Goal: Task Accomplishment & Management: Manage account settings

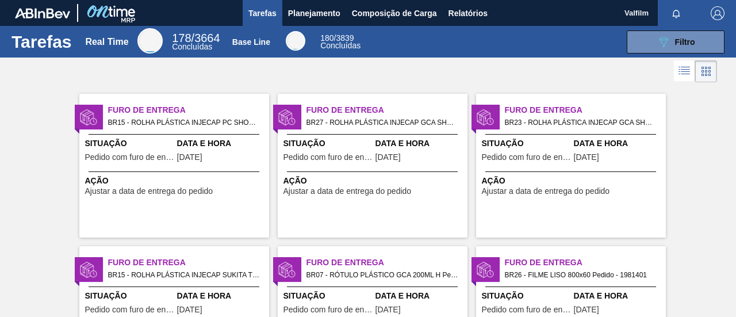
click at [329, 142] on span "Situação" at bounding box center [328, 143] width 89 height 12
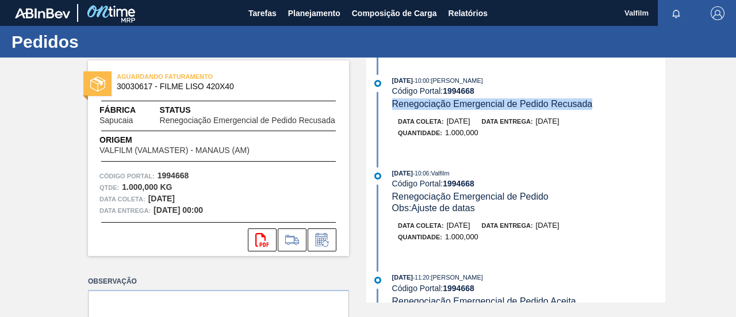
drag, startPoint x: 392, startPoint y: 105, endPoint x: 598, endPoint y: 110, distance: 206.6
click at [595, 105] on div "[DATE] 10:00 : [PERSON_NAME] Código Portal: 1994668 Renegociação Emergencial de…" at bounding box center [528, 92] width 273 height 35
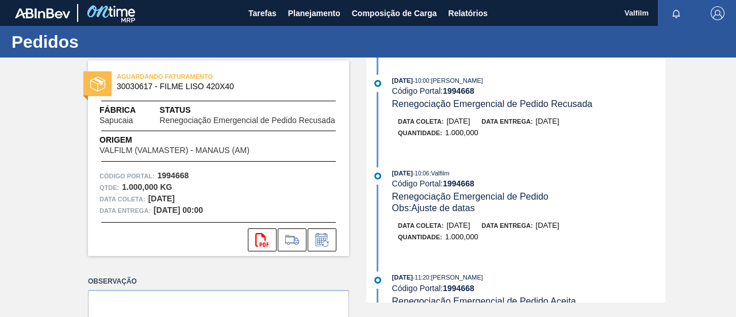
click at [611, 128] on div "Quantidade : 1.000,000" at bounding box center [534, 133] width 273 height 12
click at [317, 240] on icon at bounding box center [322, 240] width 18 height 14
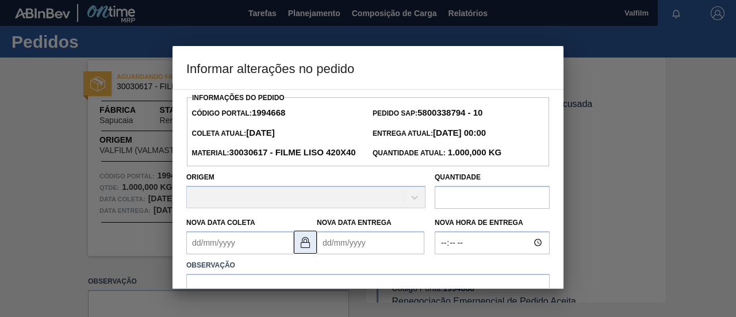
click at [307, 249] on img at bounding box center [306, 242] width 14 height 14
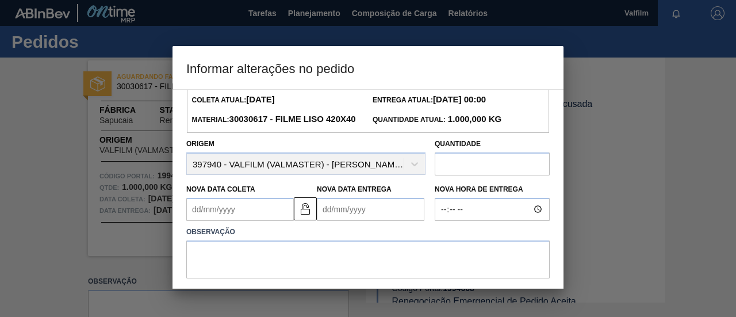
scroll to position [90, 0]
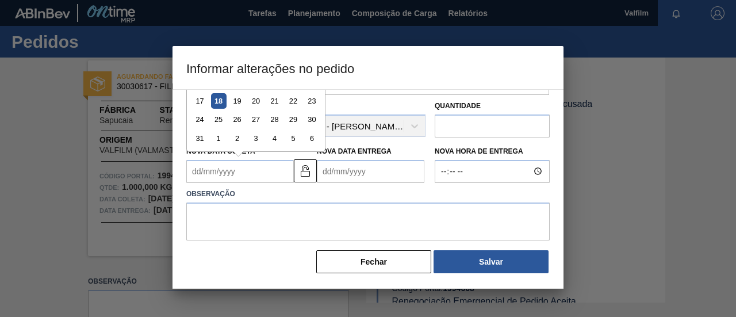
click at [203, 171] on Coleta "Nova Data Coleta" at bounding box center [240, 171] width 108 height 23
type Coleta "01/02/2208"
click at [328, 175] on Entrega "Nova Data Entrega" at bounding box center [371, 171] width 108 height 23
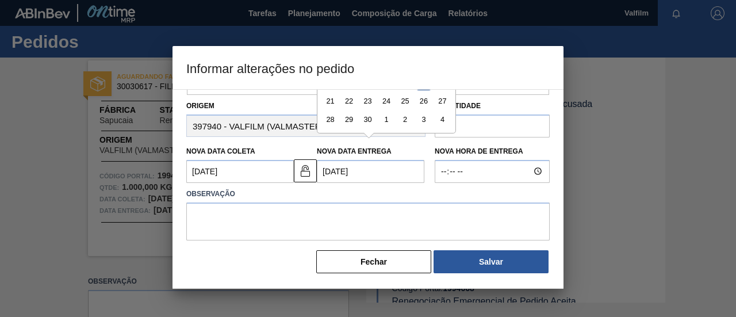
type Entrega "19/09/2025"
click at [352, 213] on textarea at bounding box center [368, 222] width 364 height 38
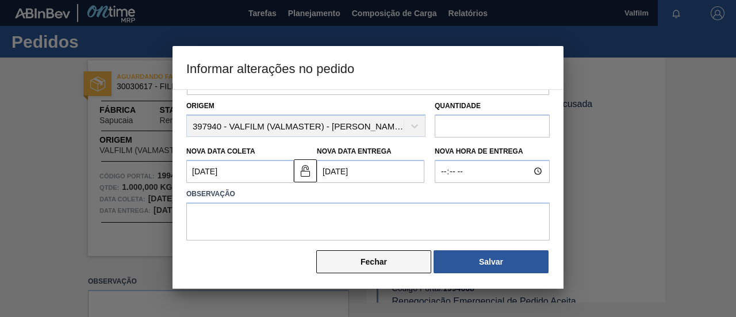
click at [396, 268] on button "Fechar" at bounding box center [373, 261] width 115 height 23
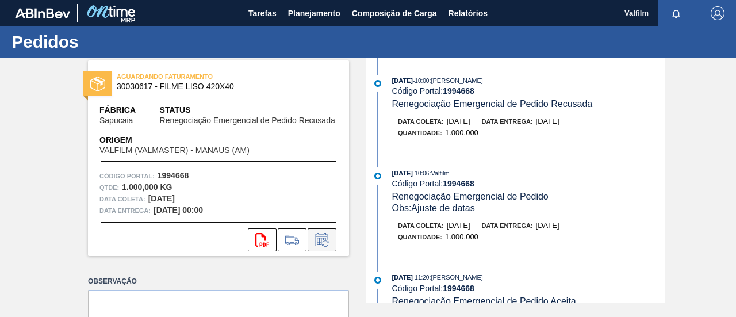
click at [334, 235] on button at bounding box center [322, 239] width 29 height 23
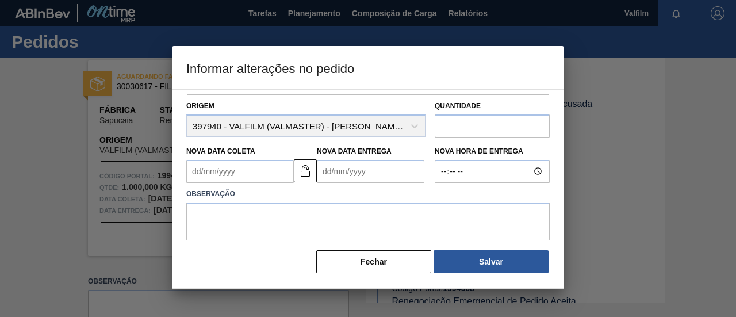
click at [326, 172] on Entrega "Nova Data Entrega" at bounding box center [371, 171] width 108 height 23
type Entrega "19092"
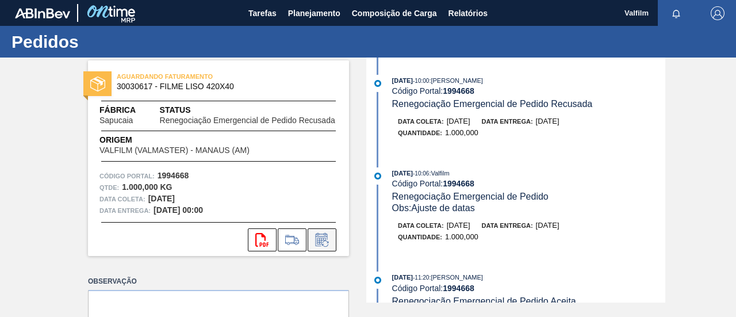
click at [313, 232] on button at bounding box center [322, 239] width 29 height 23
click at [318, 241] on icon at bounding box center [322, 240] width 18 height 14
click at [313, 250] on button at bounding box center [322, 239] width 29 height 23
click at [324, 243] on icon at bounding box center [322, 240] width 18 height 14
click at [325, 242] on icon at bounding box center [322, 240] width 18 height 14
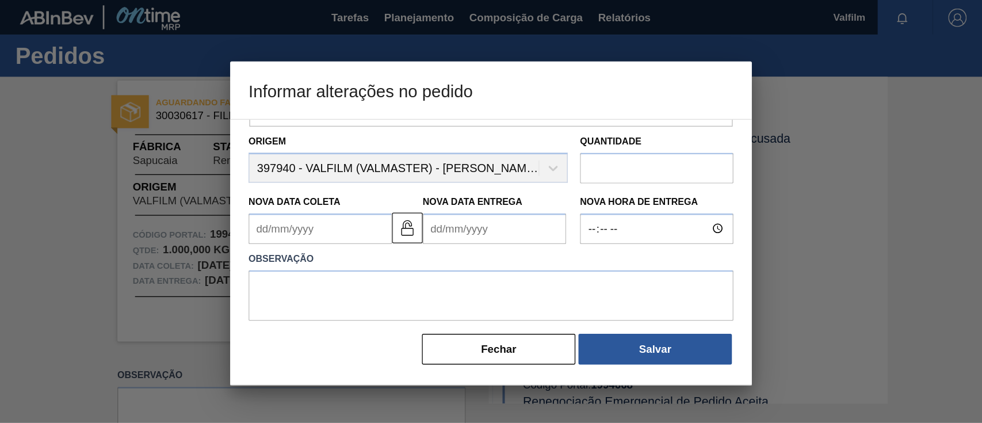
scroll to position [90, 0]
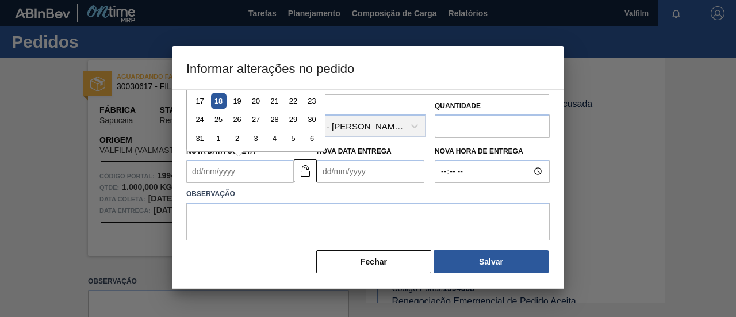
click at [198, 174] on Coleta "Nova Data Coleta" at bounding box center [240, 171] width 108 height 23
click at [239, 166] on Coleta "22" at bounding box center [240, 171] width 108 height 23
type Coleta "22/08/2025"
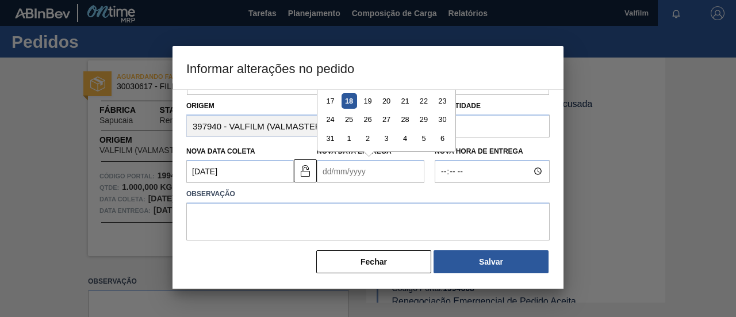
click at [350, 177] on Entrega "Nova Data Entrega" at bounding box center [371, 171] width 108 height 23
type Entrega "19/09/2025"
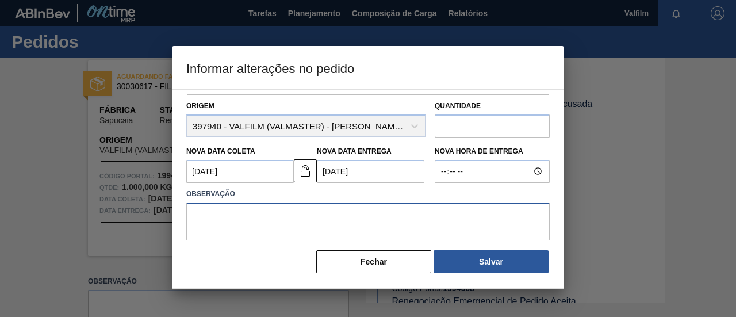
click at [503, 226] on textarea at bounding box center [368, 222] width 364 height 38
type textarea "A"
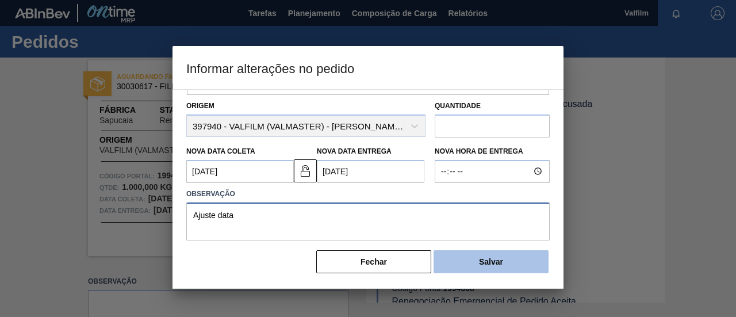
type textarea "Ajuste data"
click at [502, 260] on button "Salvar" at bounding box center [491, 261] width 115 height 23
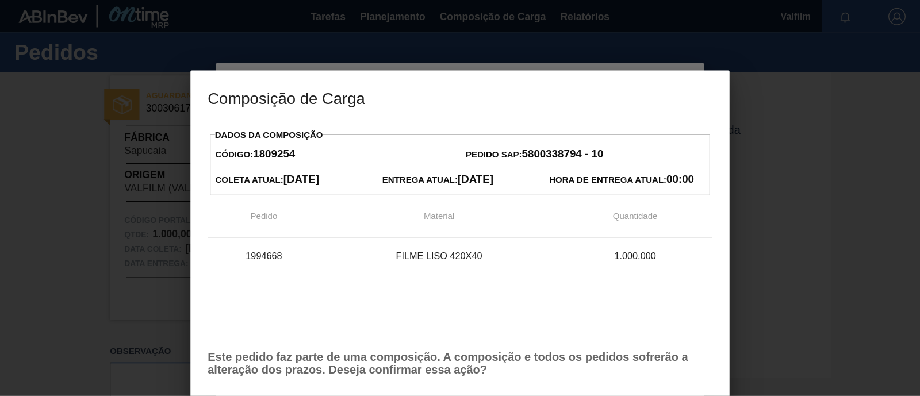
scroll to position [0, 0]
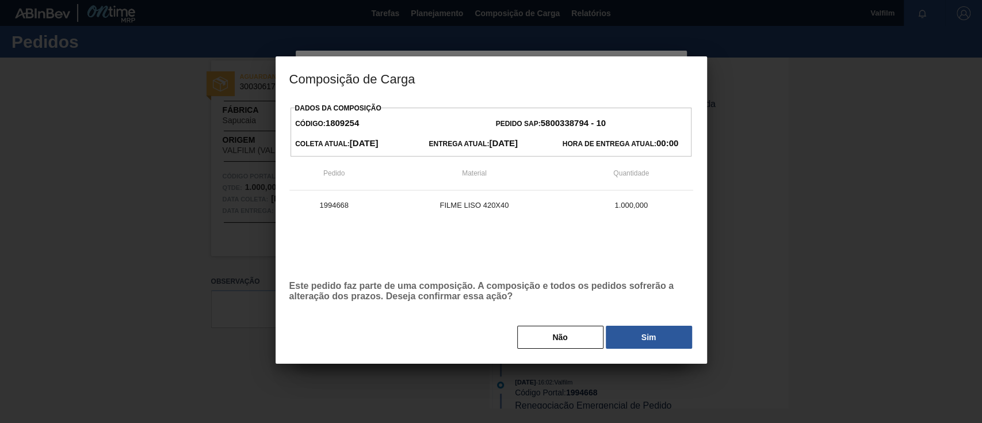
click at [667, 316] on button "Sim" at bounding box center [649, 337] width 86 height 23
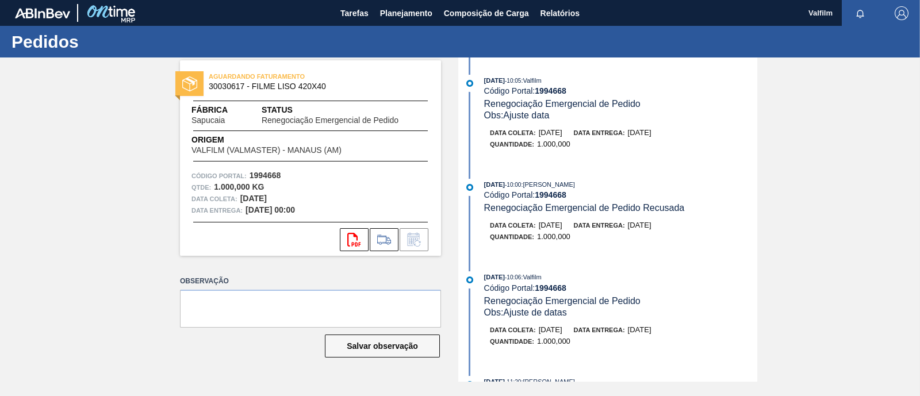
click at [560, 94] on strong "1994668" at bounding box center [551, 90] width 32 height 9
drag, startPoint x: 560, startPoint y: 94, endPoint x: 604, endPoint y: 136, distance: 60.6
click at [560, 94] on strong "1994668" at bounding box center [551, 90] width 32 height 9
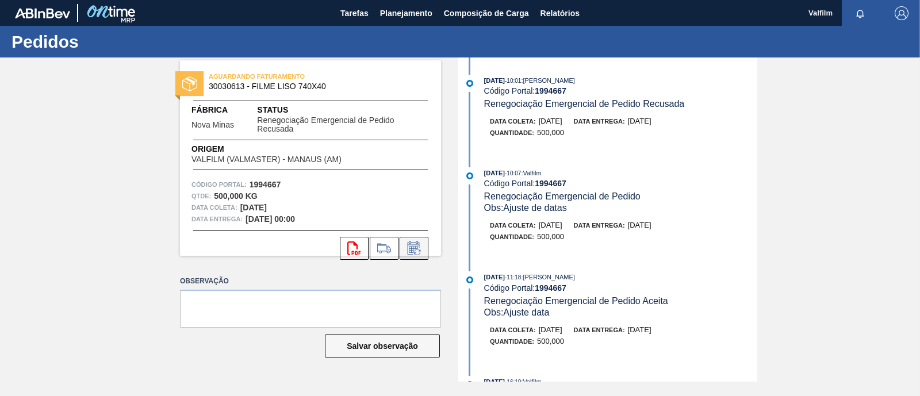
click at [411, 254] on icon at bounding box center [414, 249] width 18 height 14
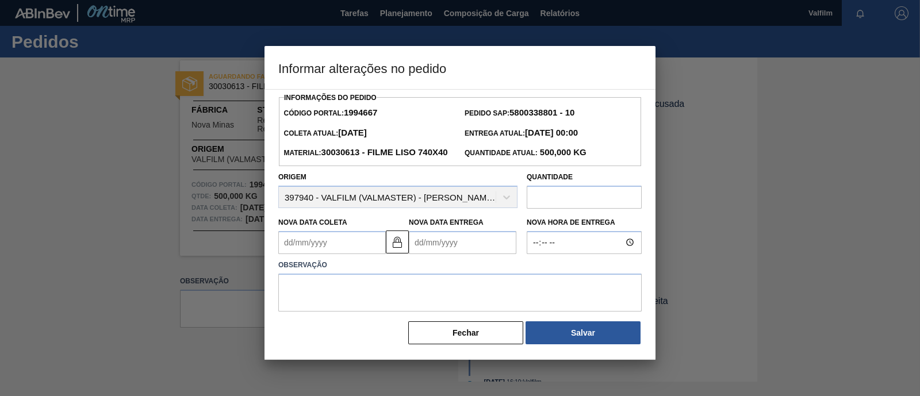
drag, startPoint x: 396, startPoint y: 262, endPoint x: 327, endPoint y: 259, distance: 69.1
click at [395, 249] on img at bounding box center [398, 242] width 14 height 14
click at [279, 254] on Coleta "Nova Data Coleta" at bounding box center [332, 242] width 108 height 23
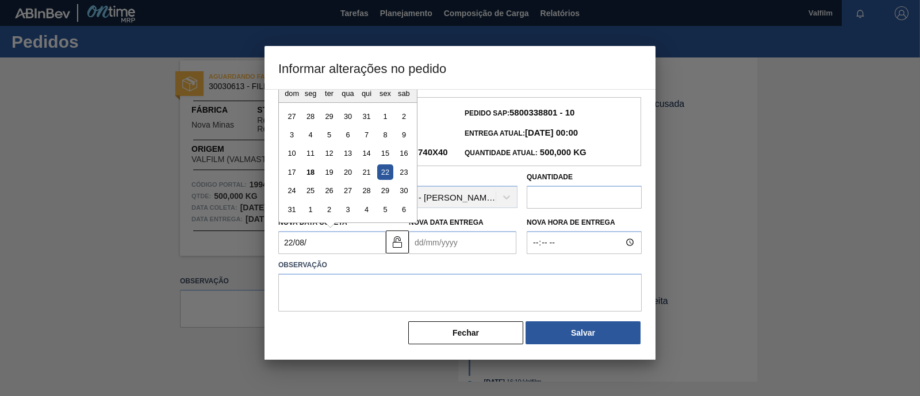
type Coleta "[DATE]"
click at [433, 254] on Entrega "Nova Data Entrega" at bounding box center [463, 242] width 108 height 23
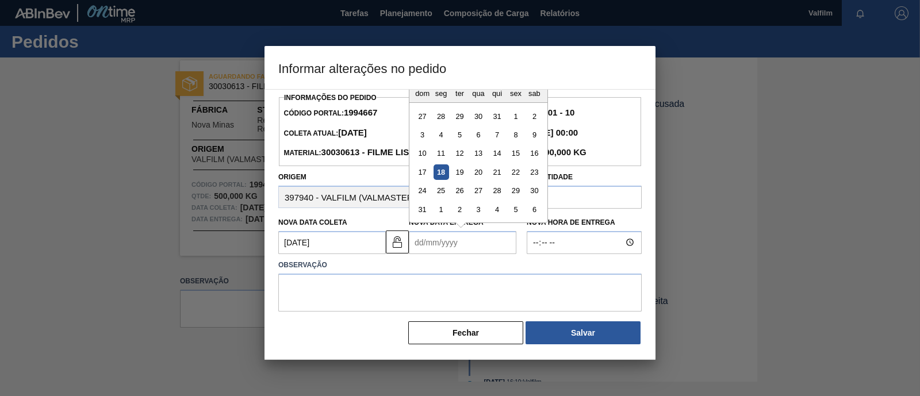
click at [452, 254] on Entrega "Nova Data Entrega" at bounding box center [463, 242] width 108 height 23
click at [415, 254] on Entrega "Nova Data Entrega" at bounding box center [463, 242] width 108 height 23
click at [538, 83] on button "Next Month" at bounding box center [538, 79] width 8 height 8
click at [513, 161] on div "19" at bounding box center [516, 154] width 16 height 16
type Entrega "[DATE]"
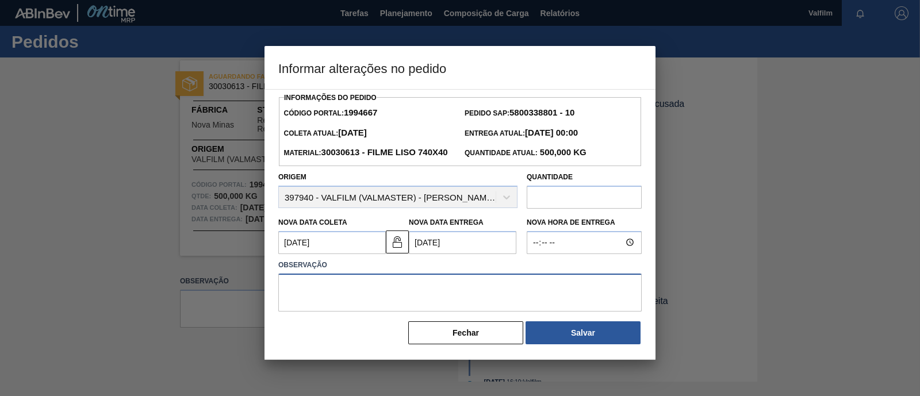
click at [489, 311] on textarea at bounding box center [460, 293] width 364 height 38
type textarea "Ajuste data"
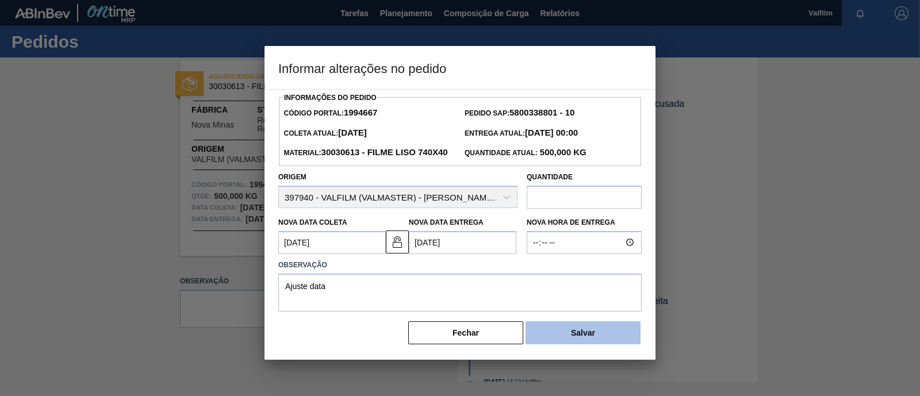
click at [588, 338] on button "Salvar" at bounding box center [583, 333] width 115 height 23
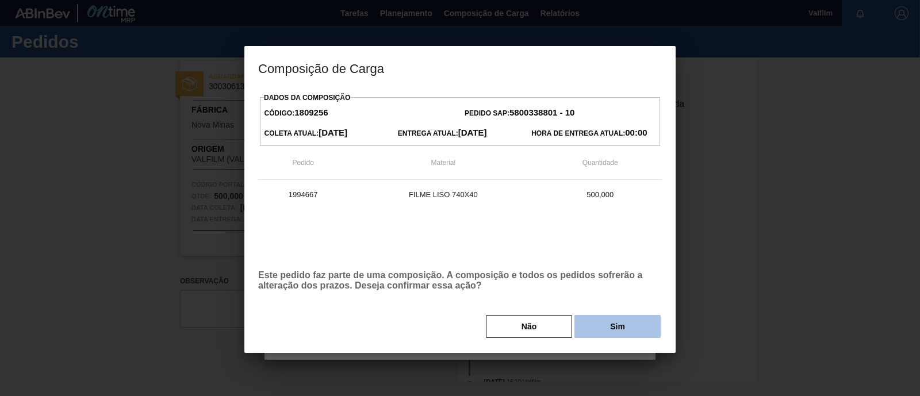
click at [603, 324] on button "Sim" at bounding box center [618, 326] width 86 height 23
